Goal: Task Accomplishment & Management: Manage account settings

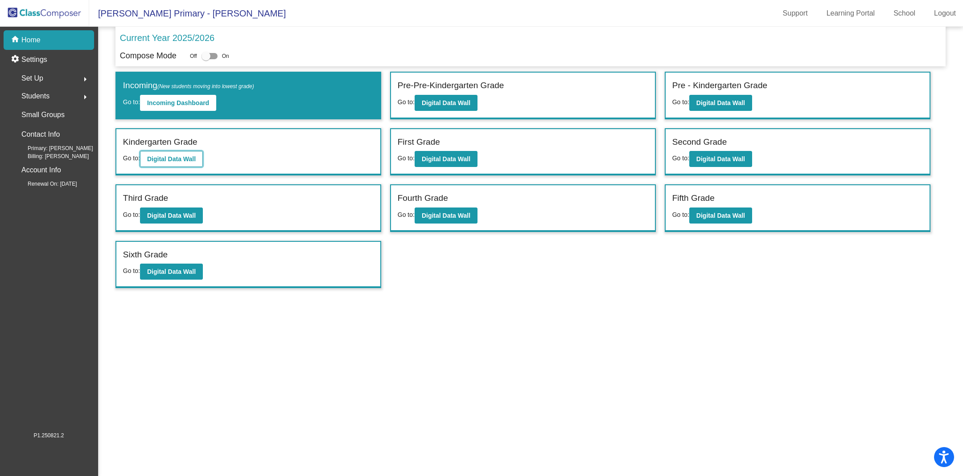
click at [191, 156] on b "Digital Data Wall" at bounding box center [171, 159] width 49 height 7
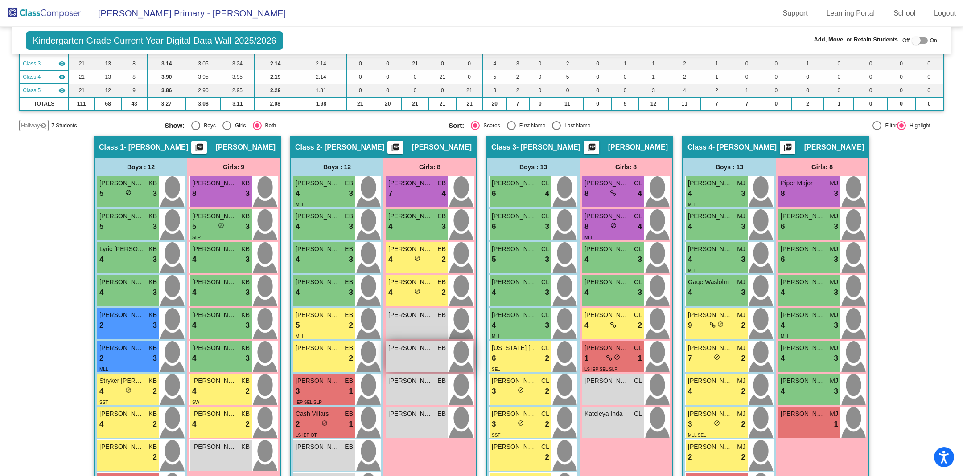
scroll to position [29, 0]
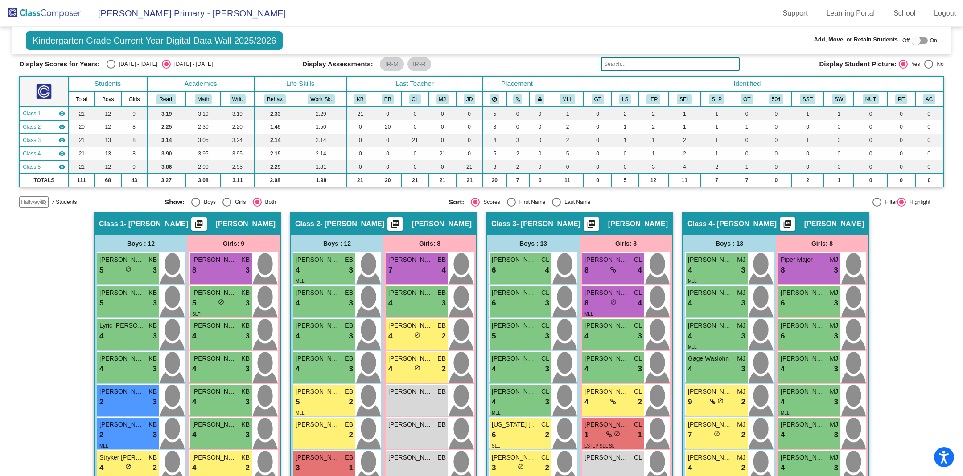
click at [47, 16] on img at bounding box center [44, 13] width 89 height 26
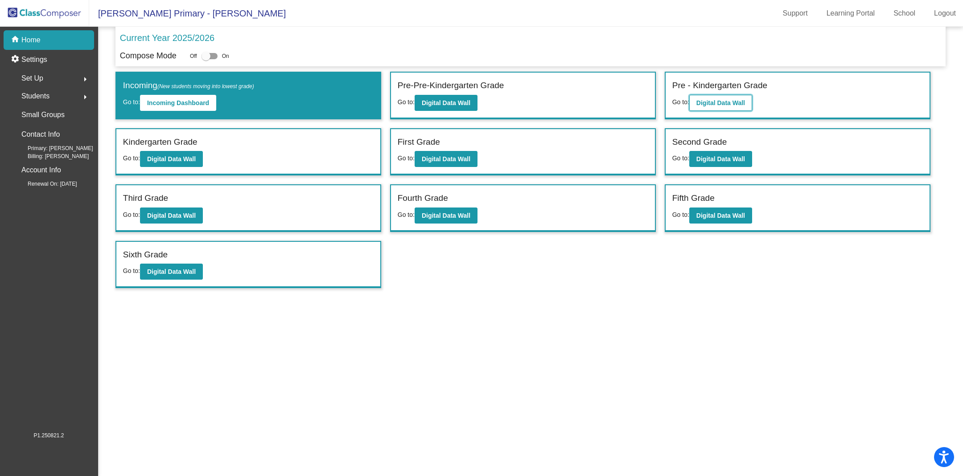
click at [733, 103] on b "Digital Data Wall" at bounding box center [720, 102] width 49 height 7
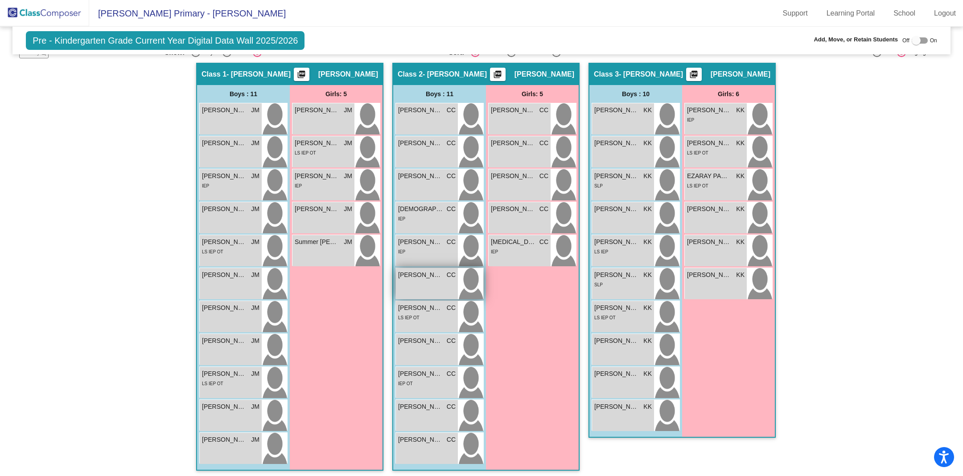
scroll to position [153, 0]
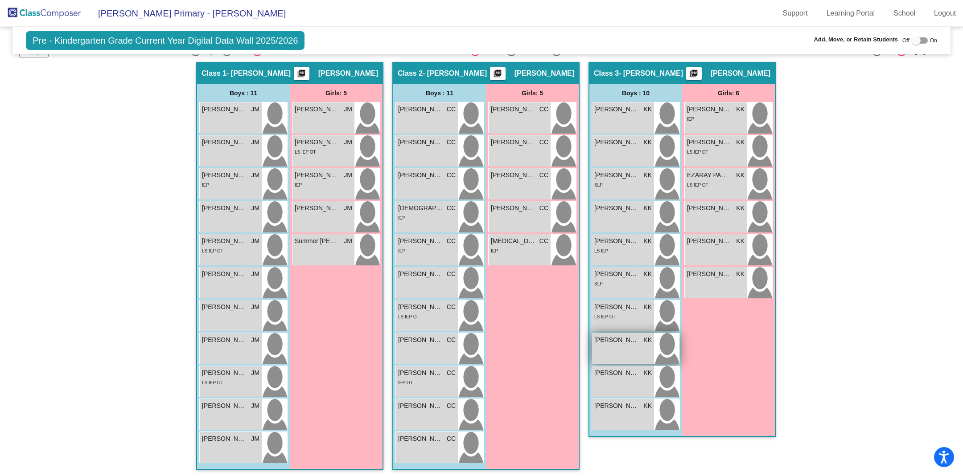
click at [623, 344] on div "[PERSON_NAME] KK lock do_not_disturb_alt" at bounding box center [623, 348] width 62 height 31
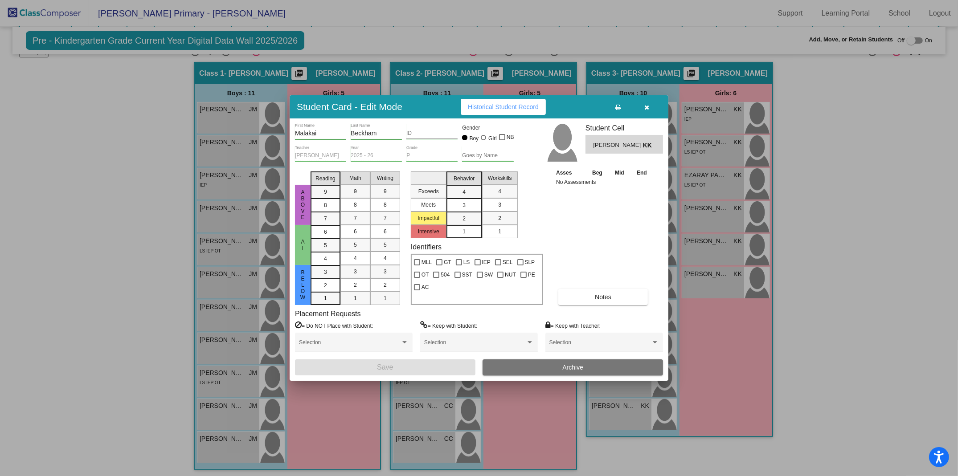
click at [652, 105] on button "button" at bounding box center [647, 107] width 29 height 16
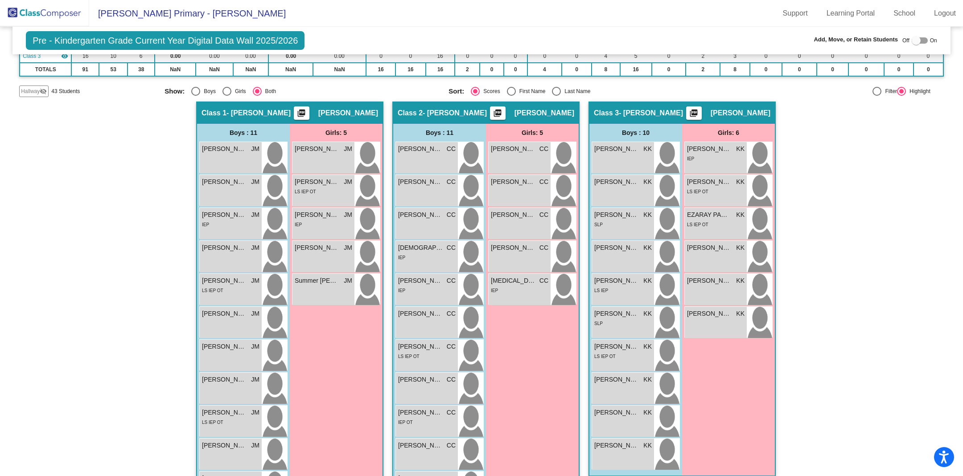
scroll to position [29, 0]
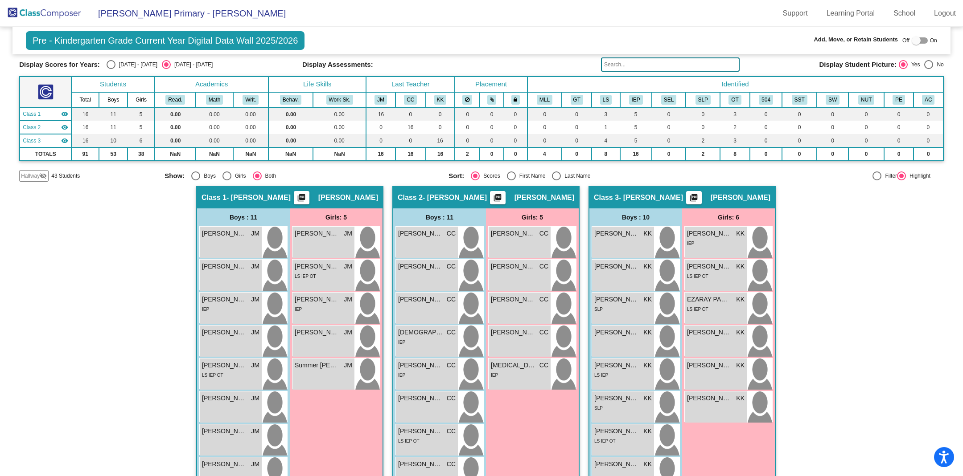
click at [40, 174] on mat-icon "visibility_off" at bounding box center [43, 175] width 7 height 7
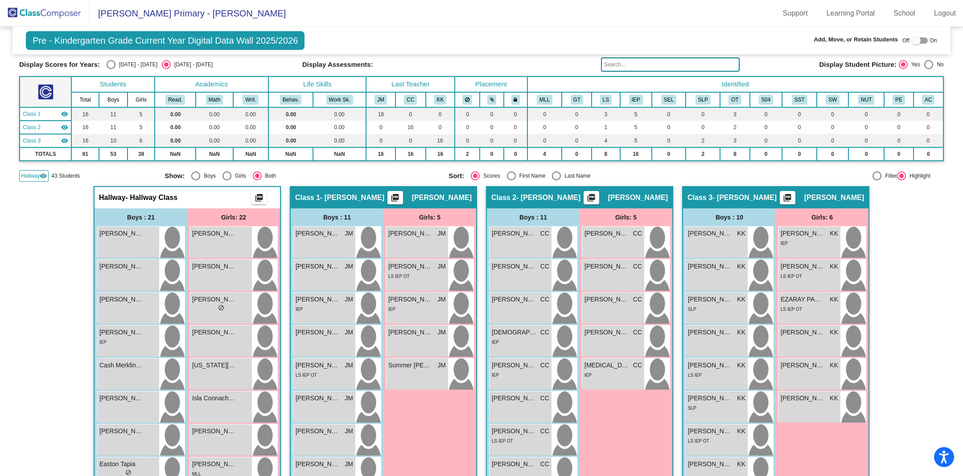
click at [912, 38] on div at bounding box center [915, 40] width 9 height 9
checkbox input "true"
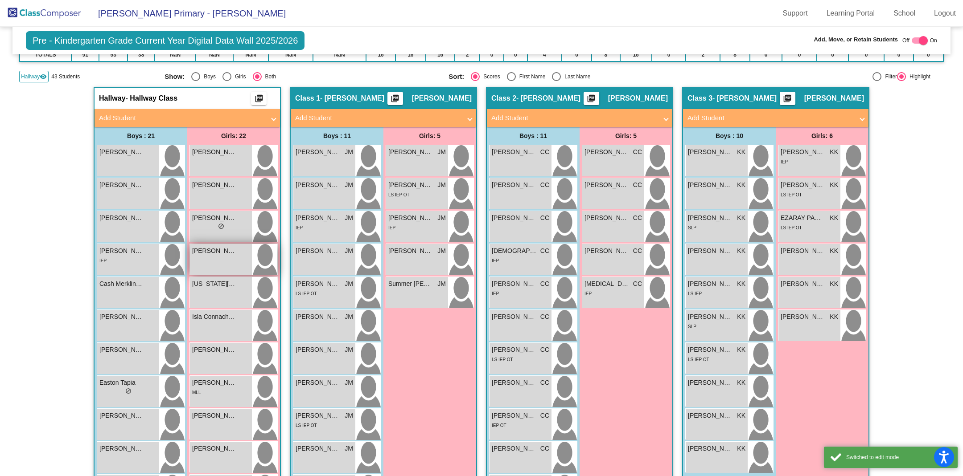
scroll to position [134, 0]
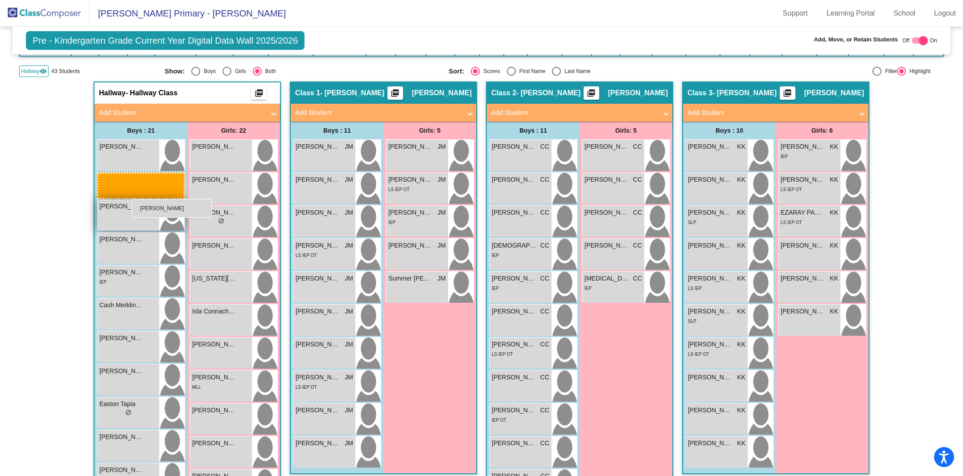
drag, startPoint x: 334, startPoint y: 217, endPoint x: 131, endPoint y: 200, distance: 203.0
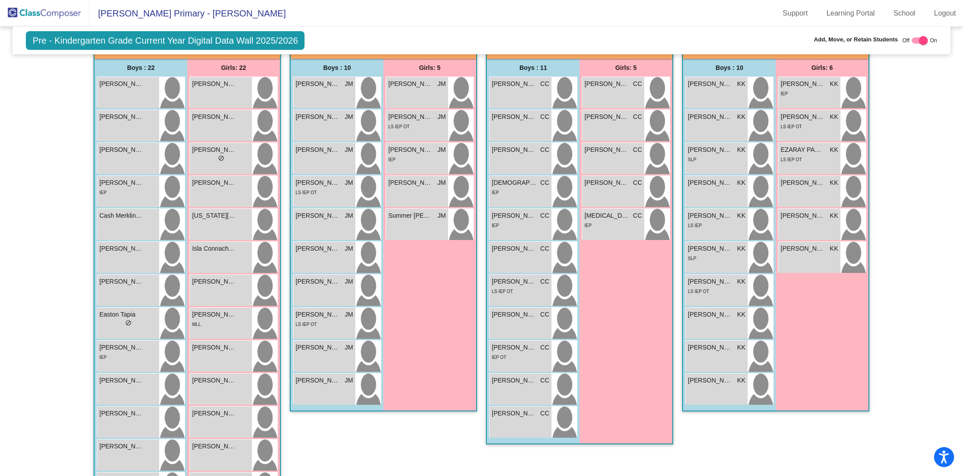
scroll to position [122, 0]
